Goal: Task Accomplishment & Management: Manage account settings

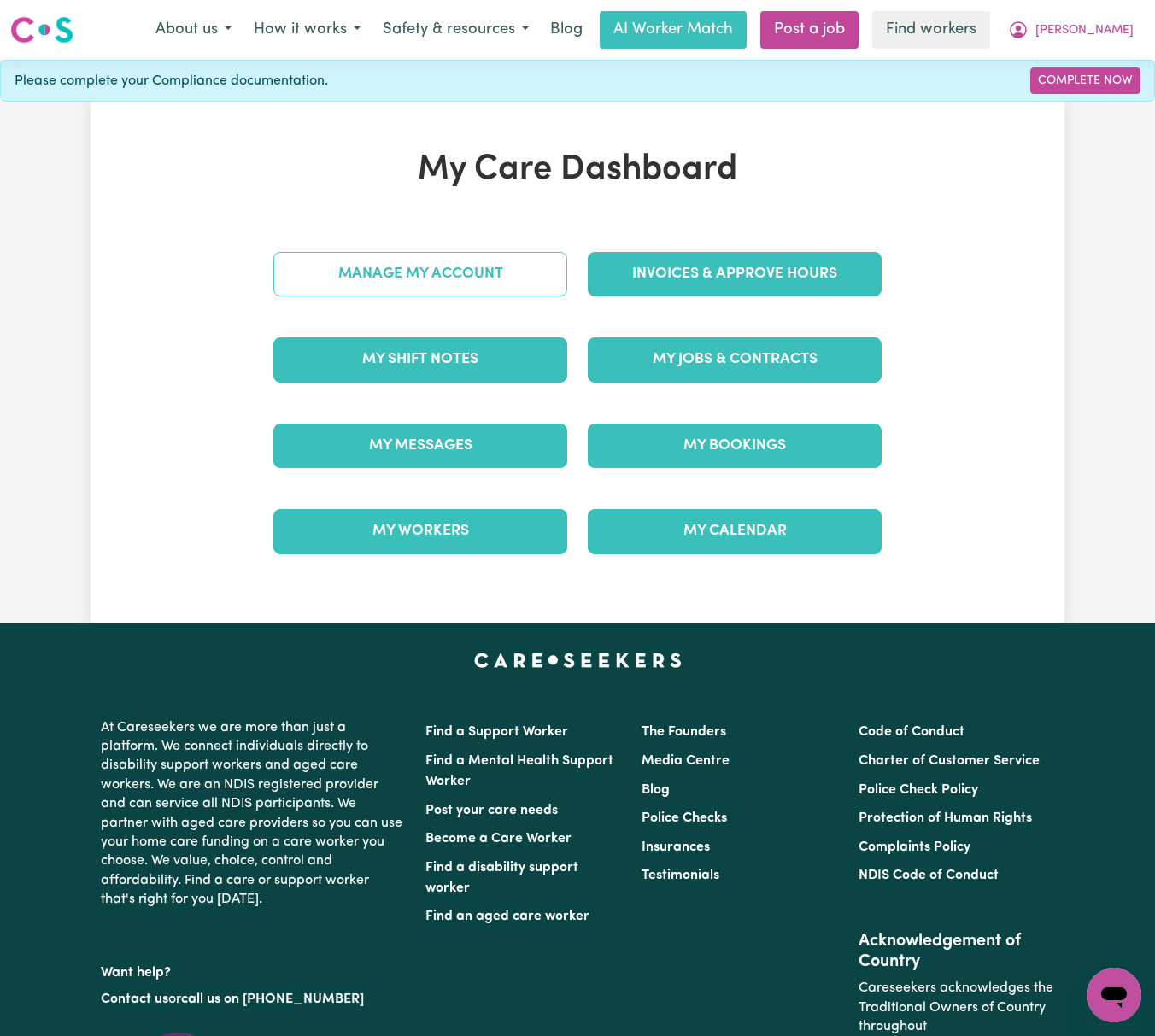
click at [541, 274] on link "Manage My Account" at bounding box center [419, 275] width 293 height 45
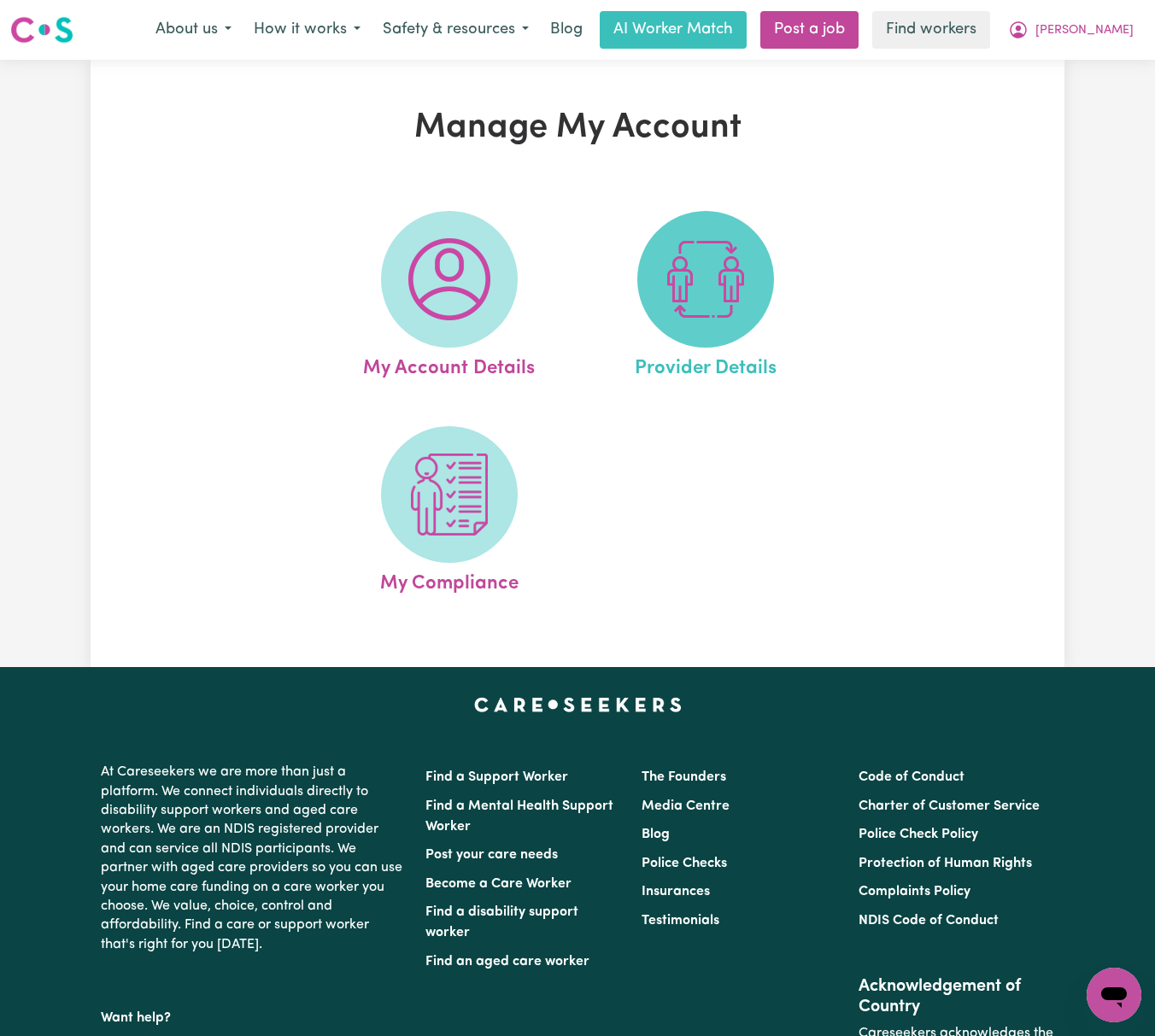
click at [704, 277] on img at bounding box center [706, 279] width 82 height 82
select select "AGED_HOME_CARE"
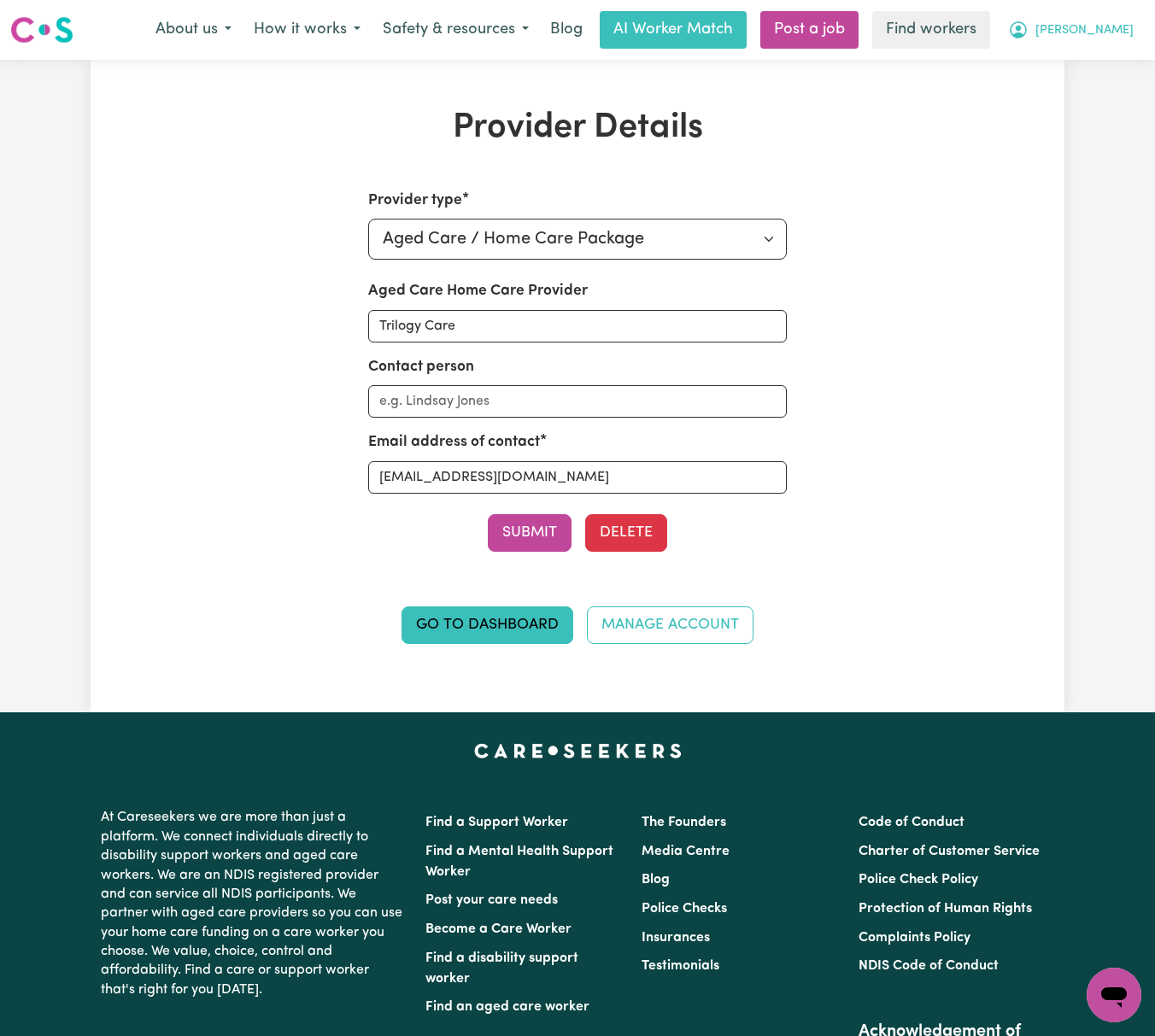
click at [1105, 20] on button "[PERSON_NAME]" at bounding box center [1071, 29] width 148 height 36
click at [1103, 61] on link "My Dashboard" at bounding box center [1076, 66] width 135 height 32
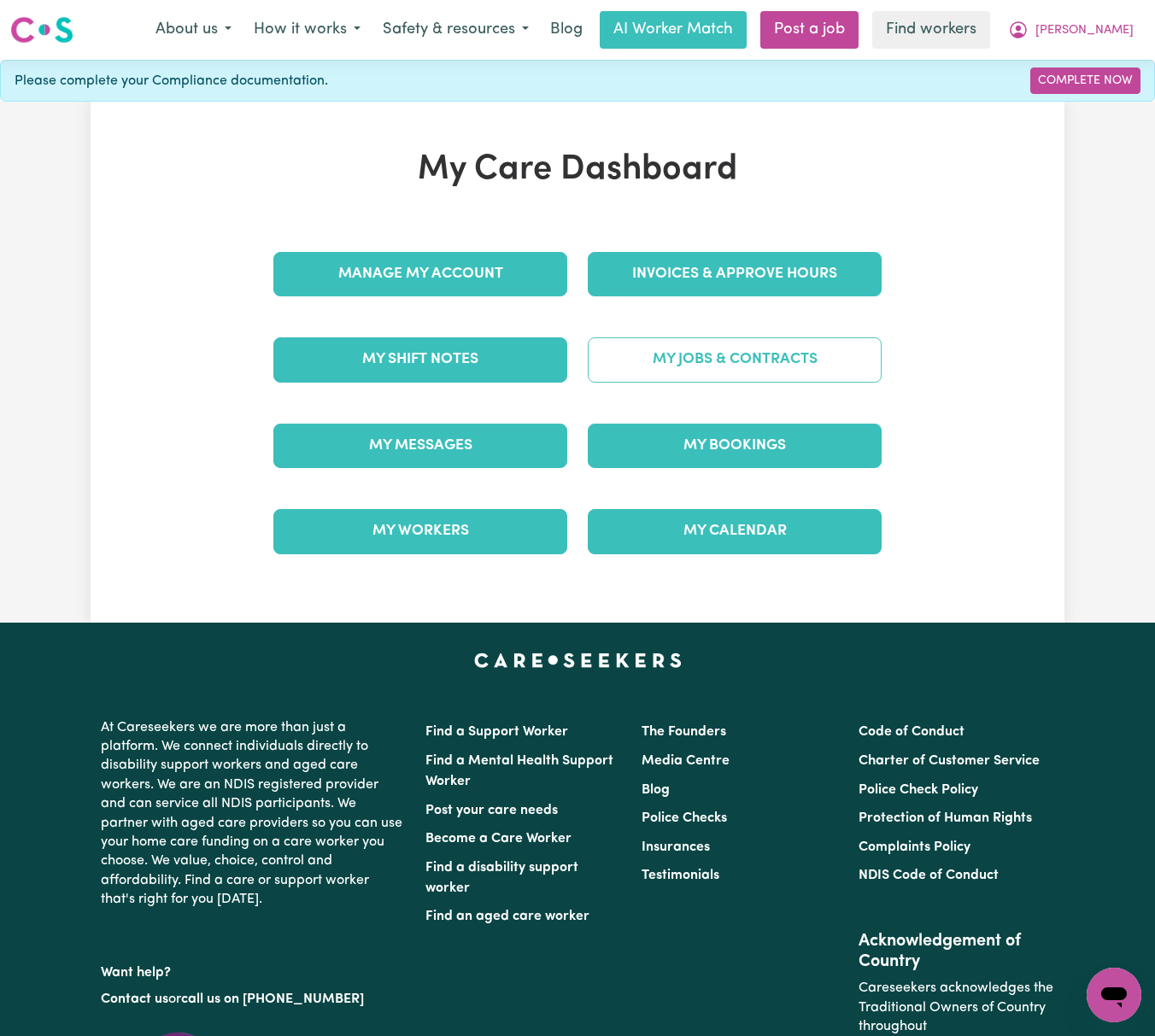
click at [846, 346] on link "My Jobs & Contracts" at bounding box center [734, 360] width 293 height 45
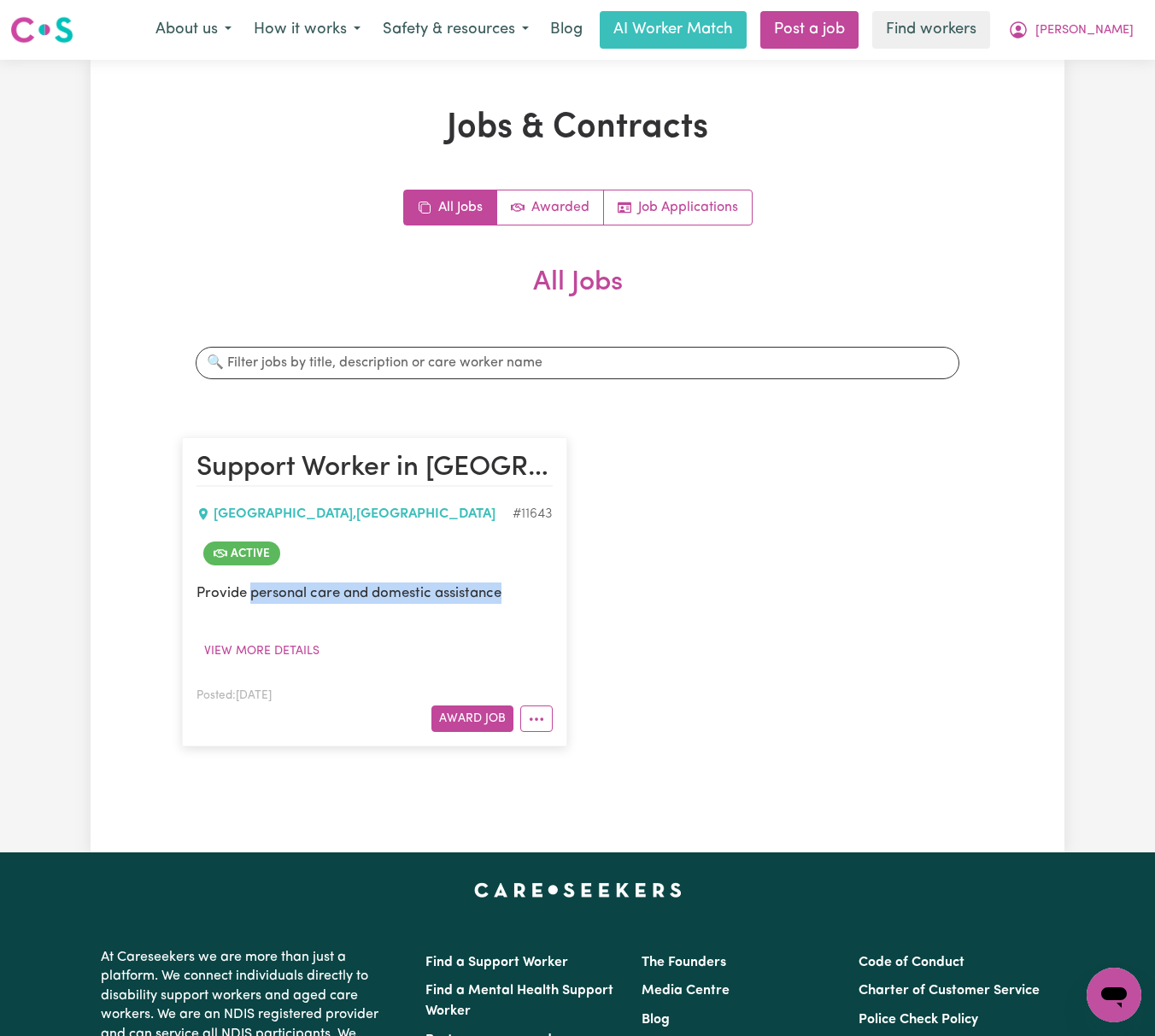
drag, startPoint x: 250, startPoint y: 591, endPoint x: 541, endPoint y: 597, distance: 291.1
click at [541, 597] on p "Provide personal care and domestic assistance" at bounding box center [374, 594] width 356 height 21
copy p "personal care and domestic assistance"
click at [1097, 32] on span "[PERSON_NAME]" at bounding box center [1084, 30] width 98 height 19
drag, startPoint x: 1098, startPoint y: 48, endPoint x: 1101, endPoint y: 63, distance: 15.3
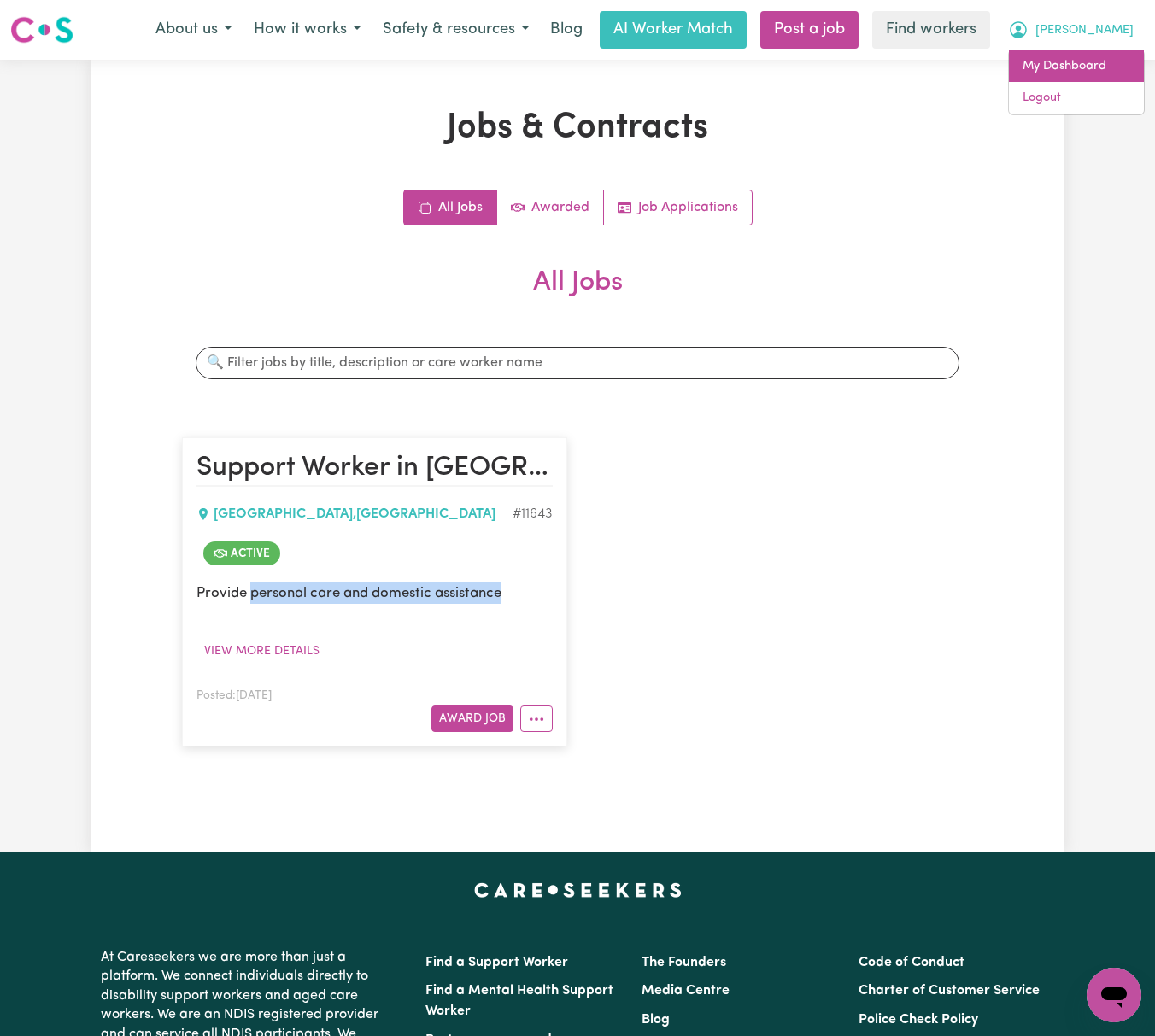
click at [1101, 63] on link "My Dashboard" at bounding box center [1076, 66] width 135 height 32
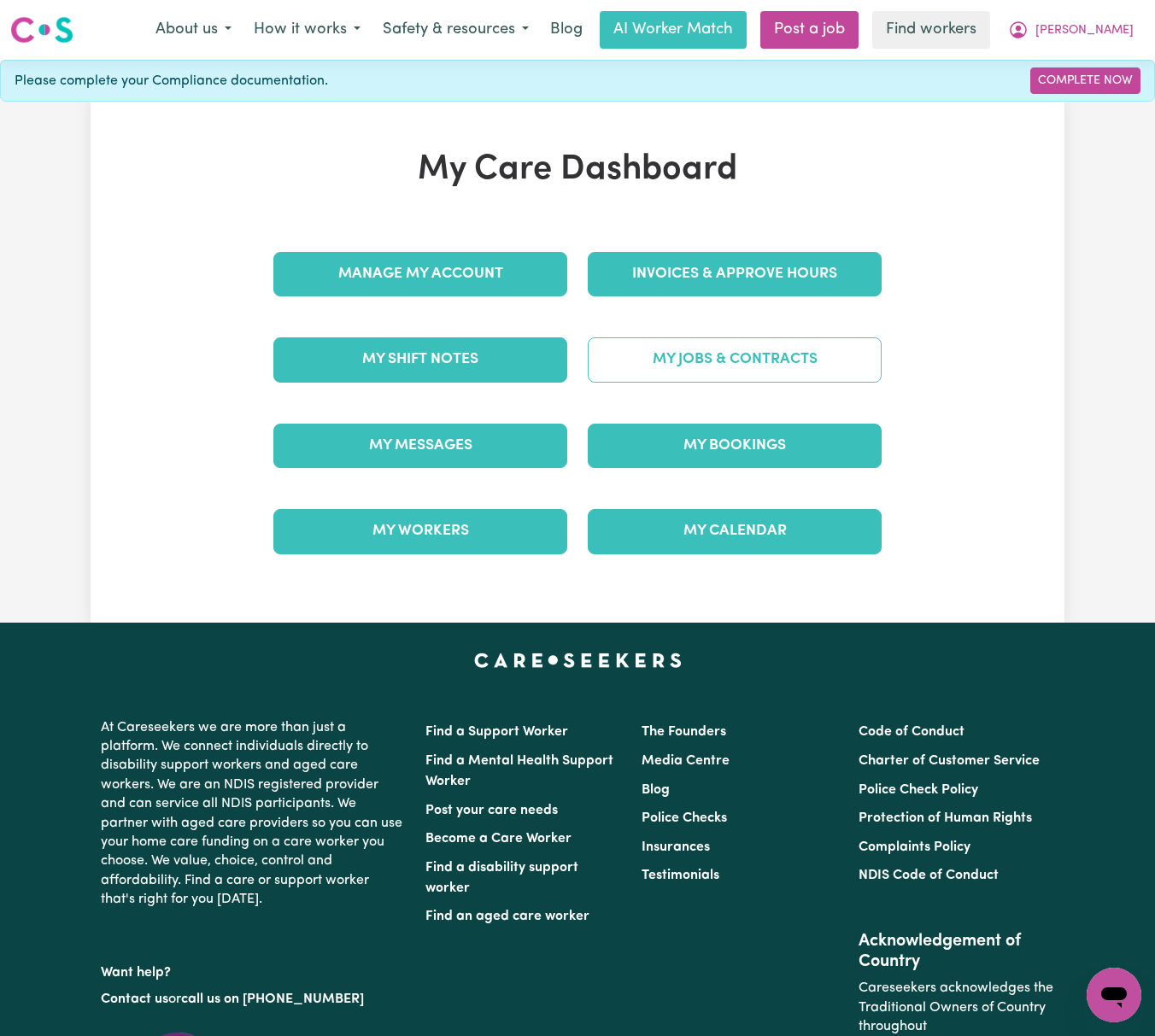
click at [818, 369] on link "My Jobs & Contracts" at bounding box center [734, 360] width 293 height 45
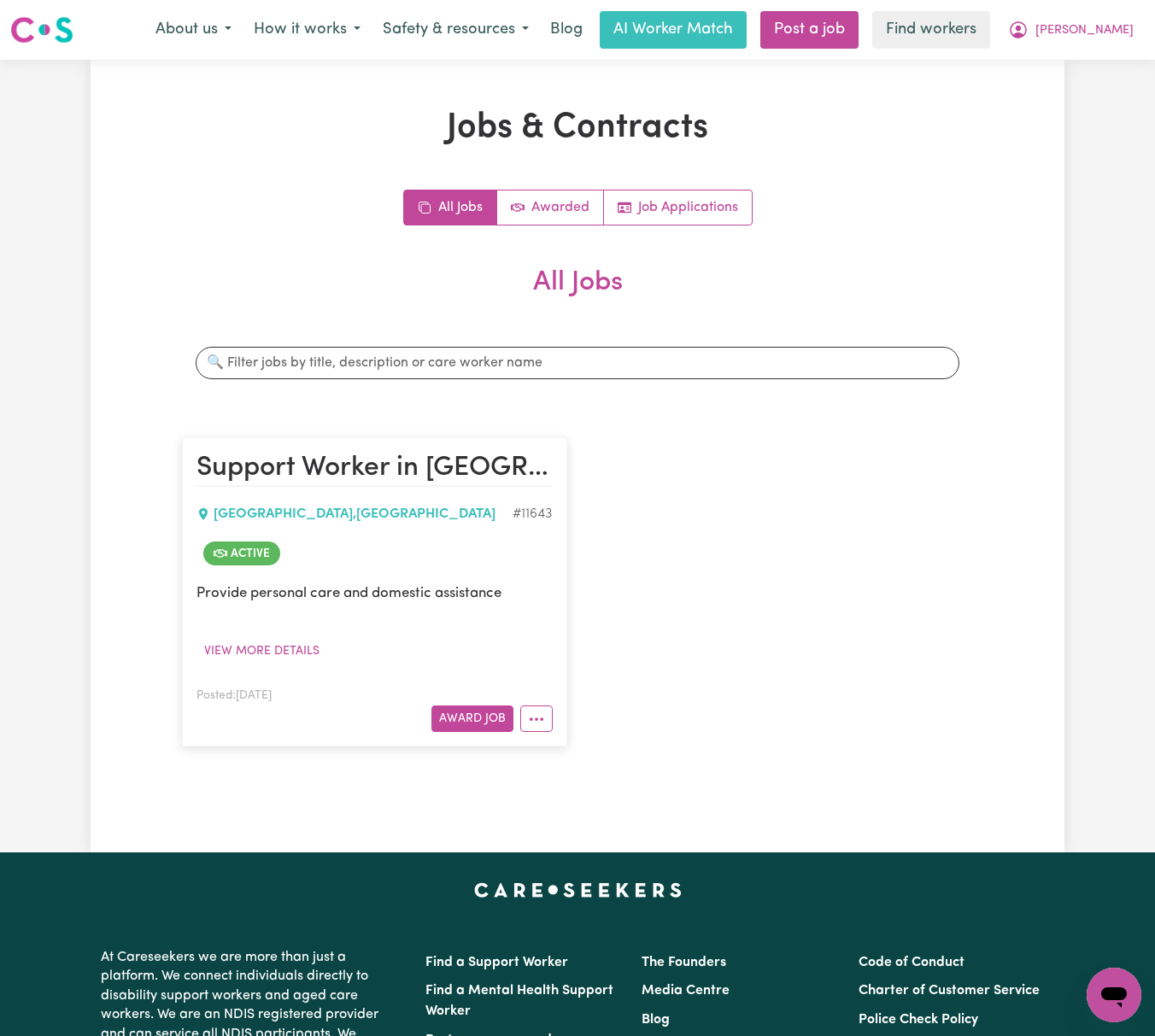
click at [528, 735] on article "Support Worker in [GEOGRAPHIC_DATA] for Personal Care and Domestic Assistance […" at bounding box center [374, 592] width 385 height 309
click at [544, 725] on button "More options" at bounding box center [536, 718] width 32 height 26
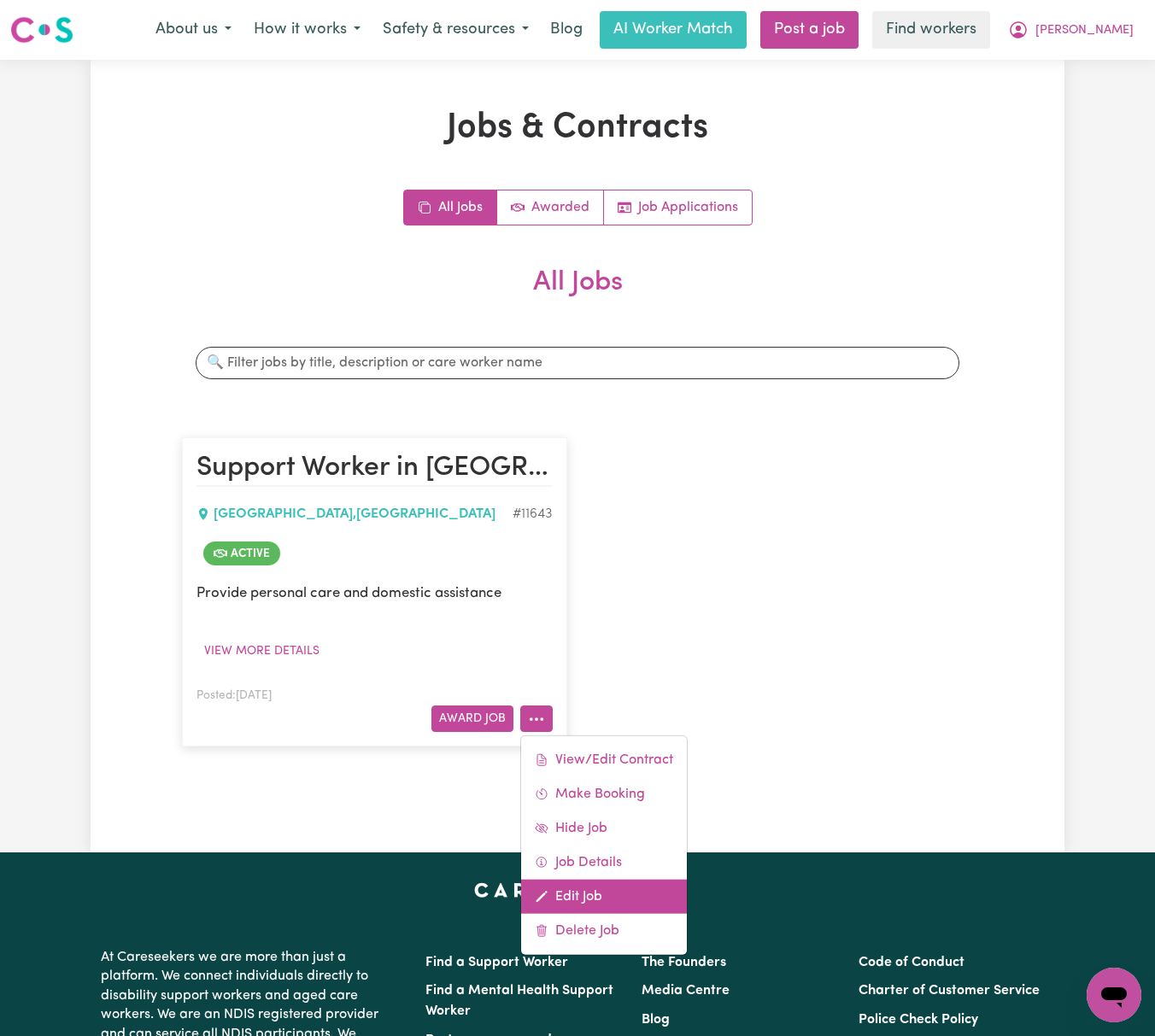
click at [591, 900] on link "Edit Job" at bounding box center [604, 897] width 166 height 34
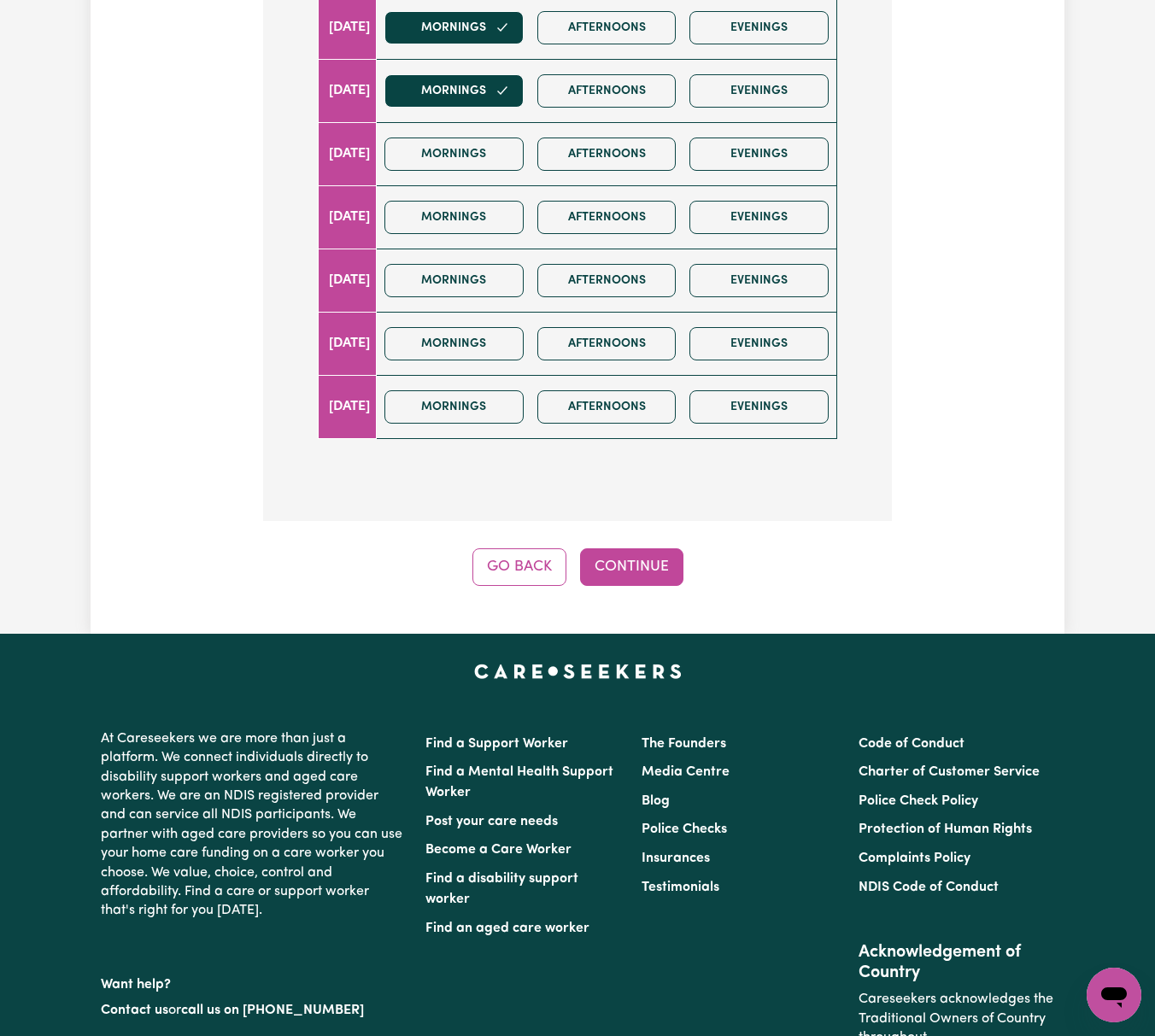
scroll to position [759, 0]
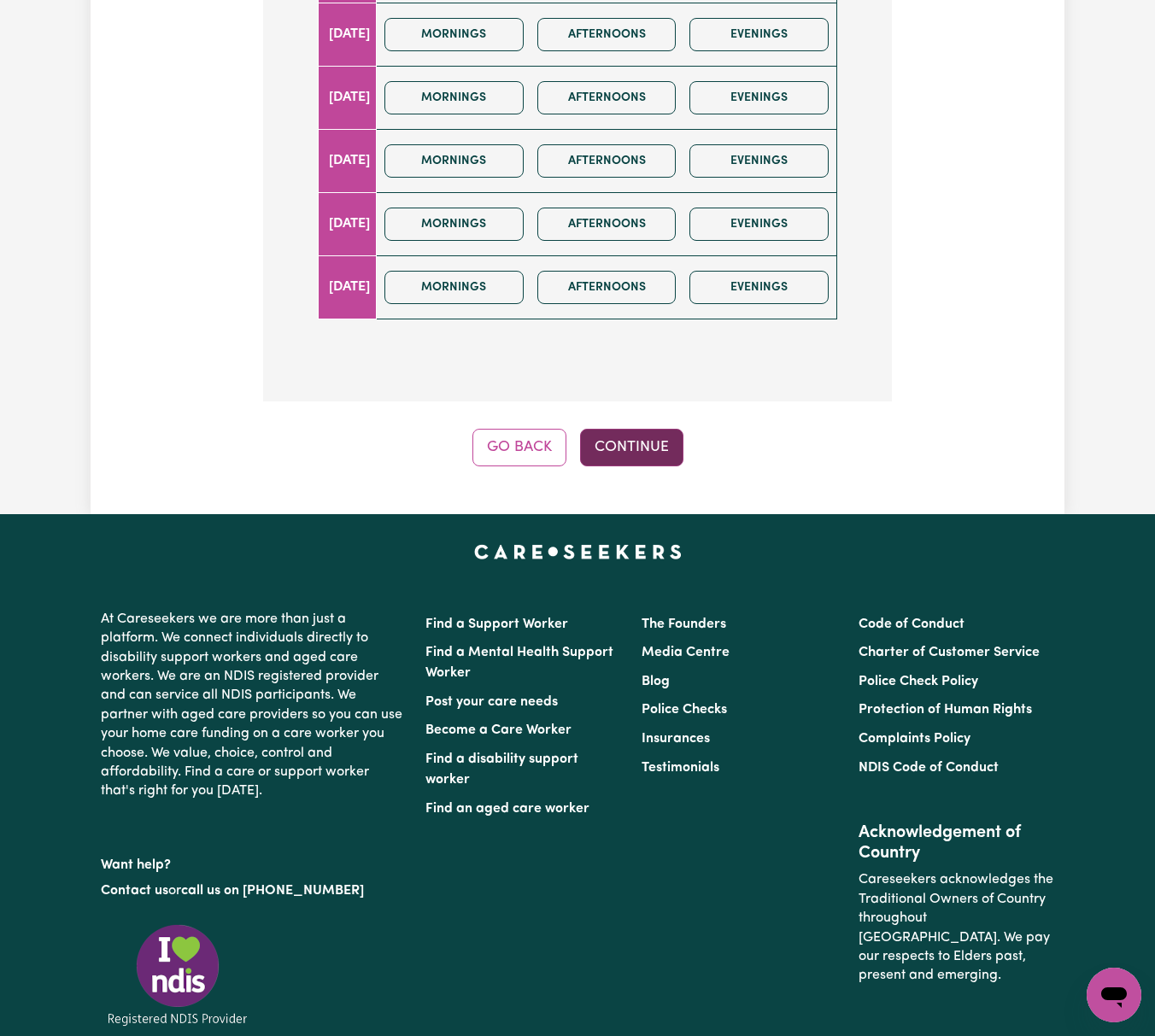
click at [677, 458] on button "Continue" at bounding box center [632, 447] width 103 height 38
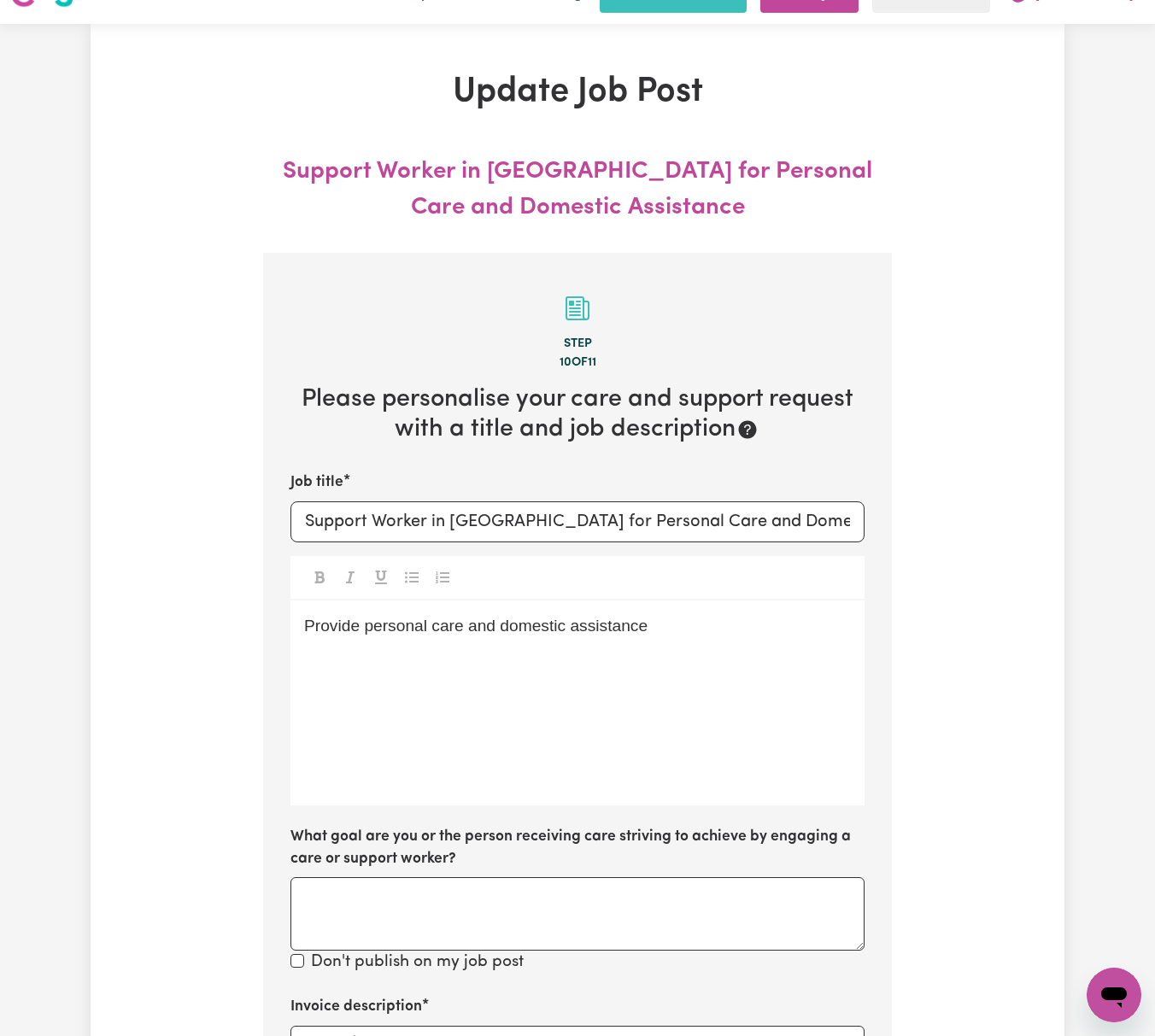
scroll to position [0, 0]
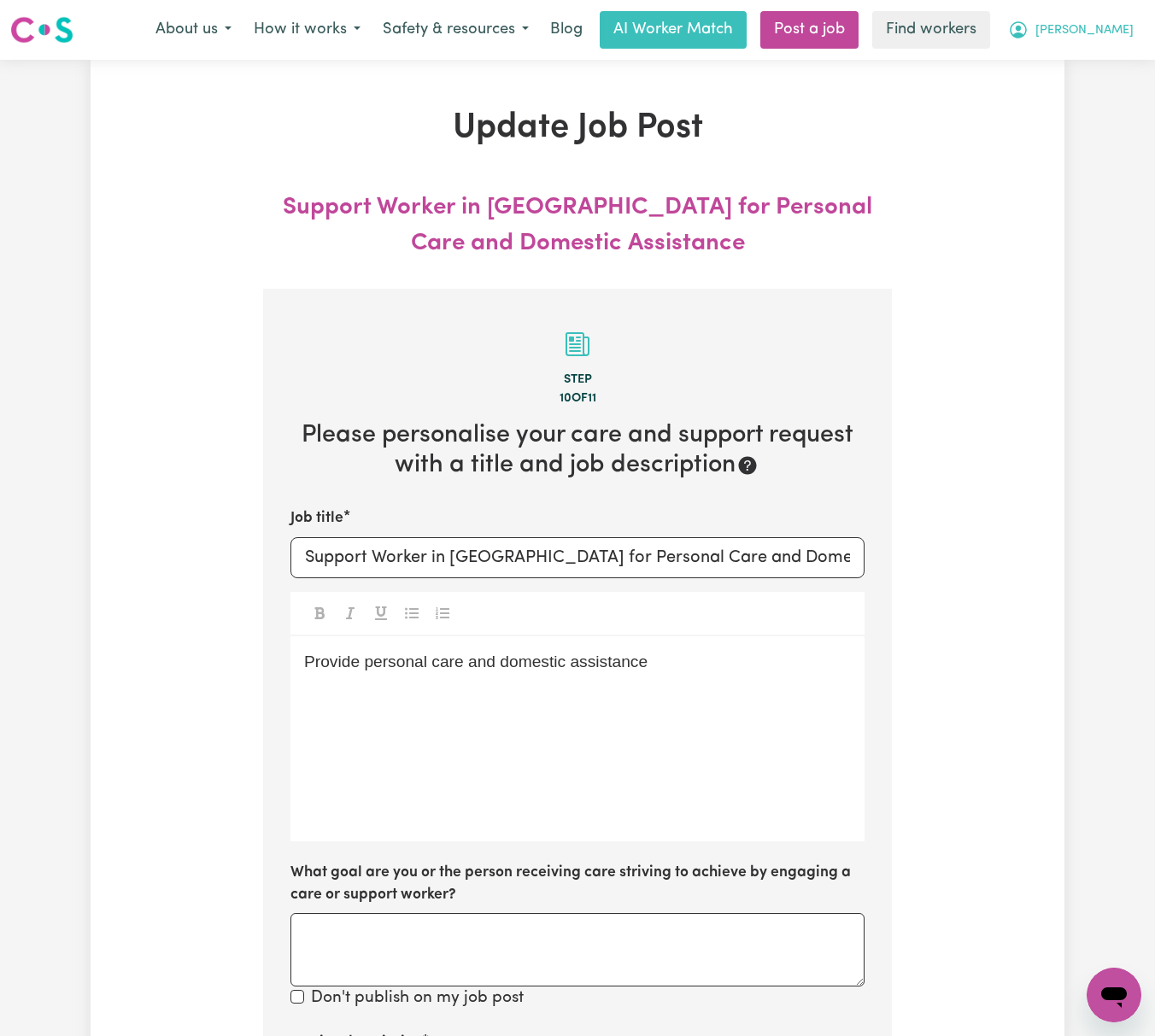
click at [1105, 31] on span "[PERSON_NAME]" at bounding box center [1084, 30] width 98 height 19
click at [1090, 96] on link "Logout" at bounding box center [1076, 97] width 135 height 32
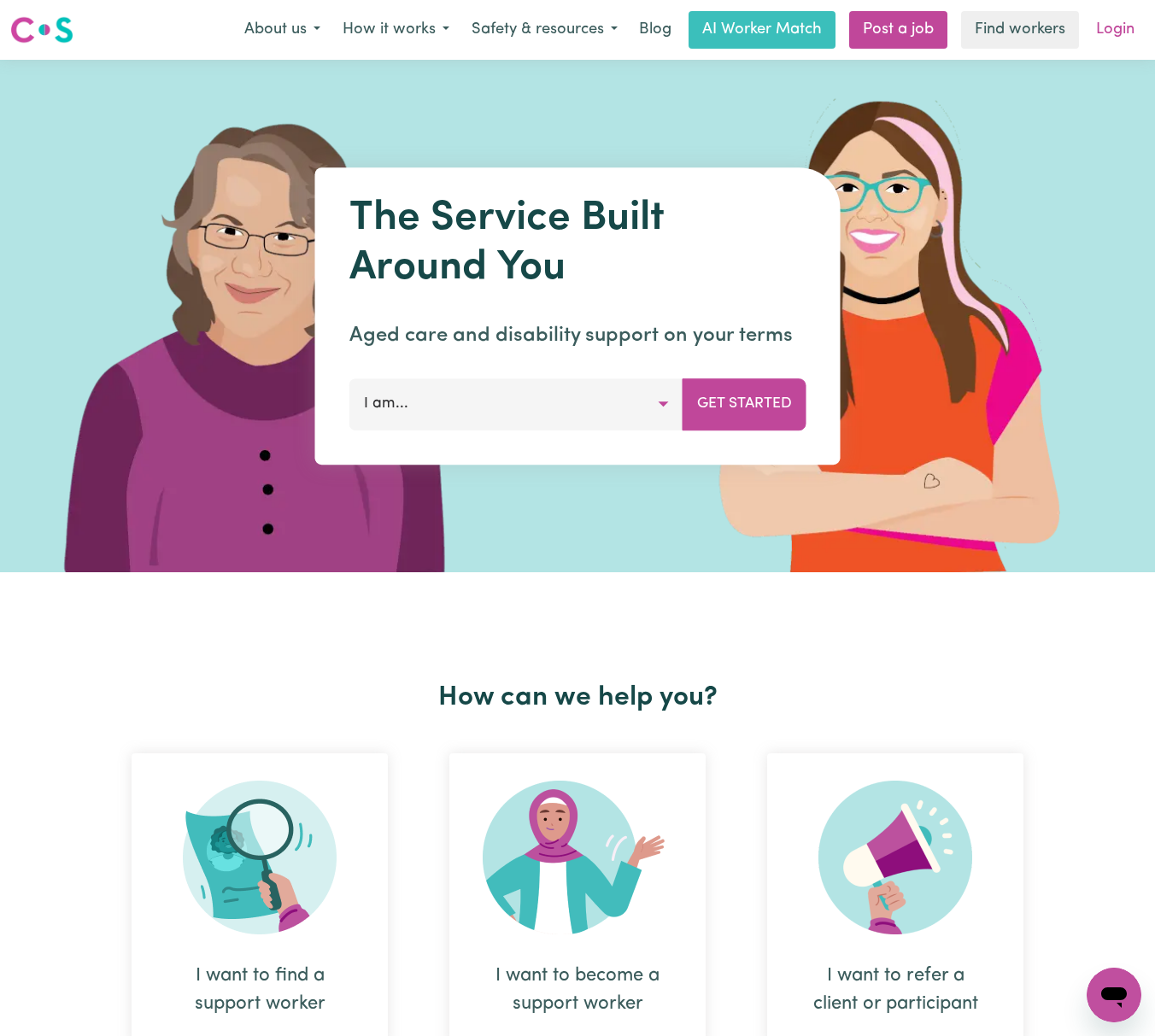
click at [1117, 12] on link "Login" at bounding box center [1115, 29] width 58 height 38
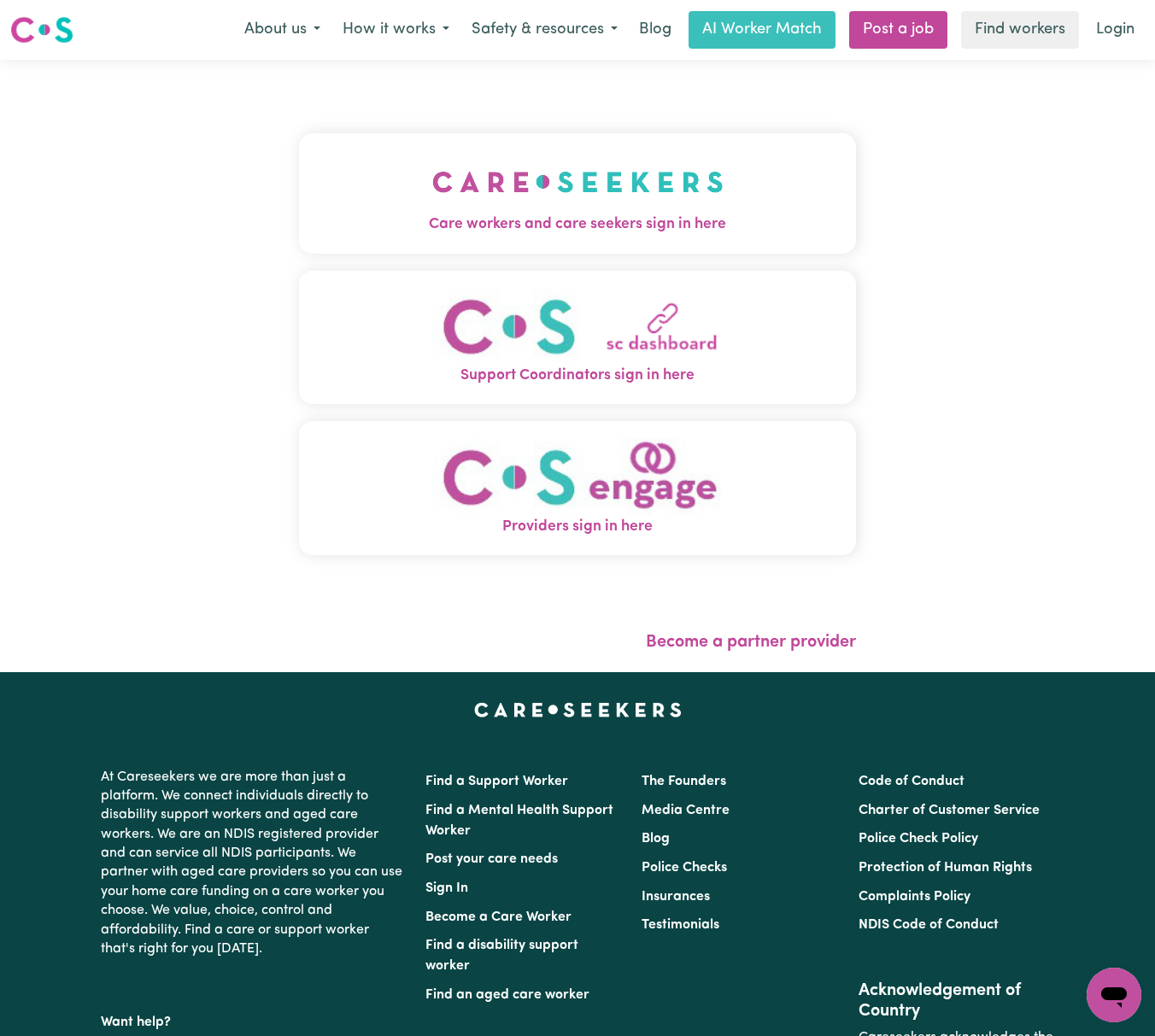
click at [751, 140] on button "Care workers and care seekers sign in here" at bounding box center [577, 193] width 557 height 120
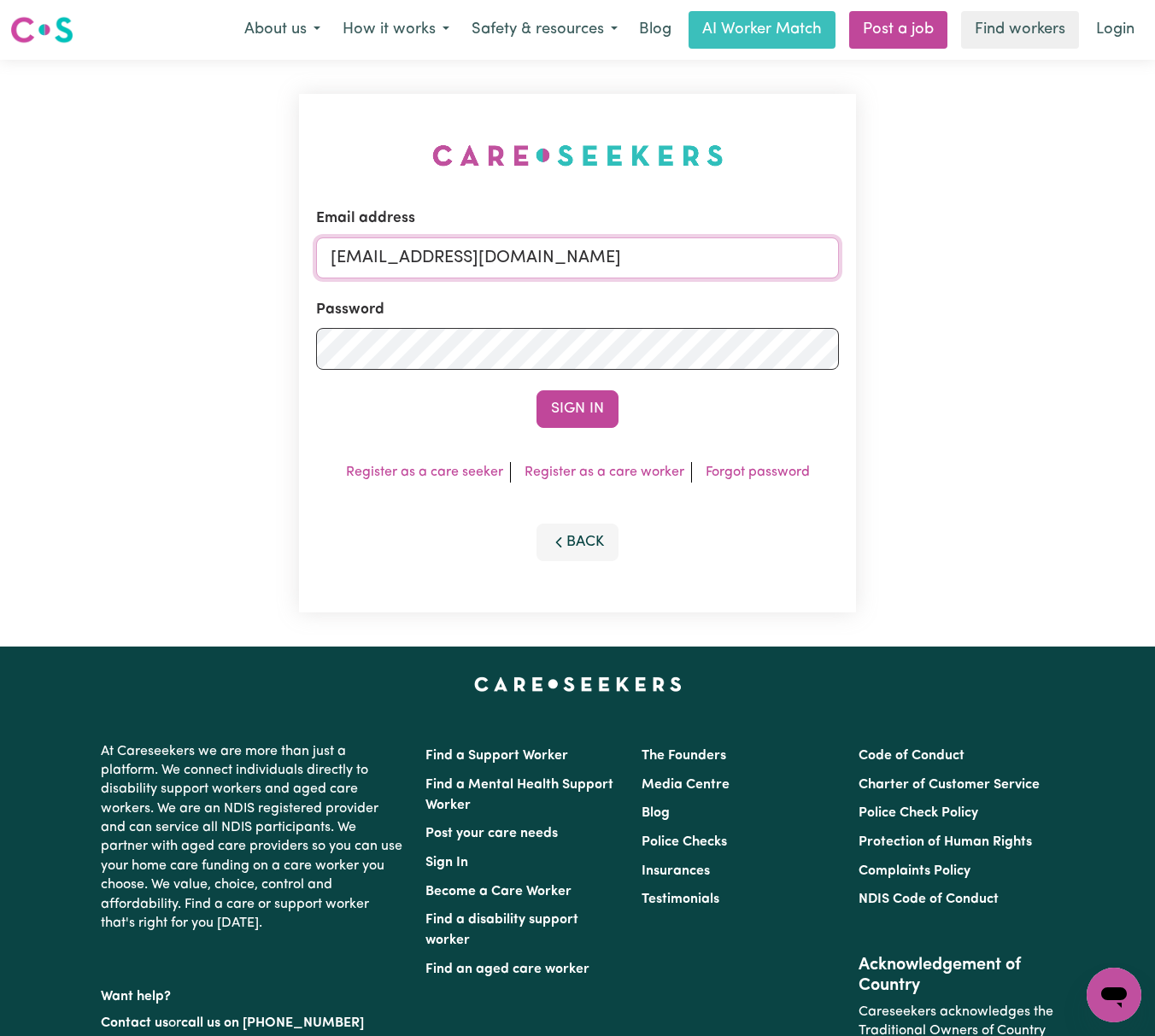
click at [366, 261] on input "[EMAIL_ADDRESS][DOMAIN_NAME]" at bounding box center [577, 258] width 522 height 41
drag, startPoint x: 422, startPoint y: 250, endPoint x: 1272, endPoint y: 250, distance: 850.0
click at [1154, 250] on html "Menu About us How it works Safety & resources Blog AI Worker Match Post a job F…" at bounding box center [577, 690] width 1155 height 1381
type input "[EMAIL_ADDRESS][PERSON_NAME][DOMAIN_NAME]"
click at [536, 390] on button "Sign In" at bounding box center [577, 408] width 82 height 38
